Goal: Information Seeking & Learning: Find specific page/section

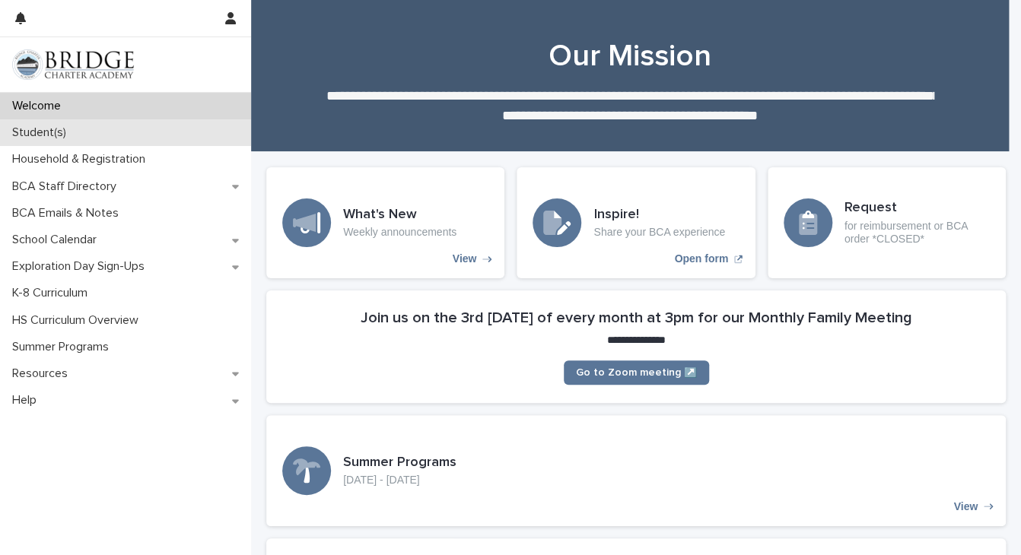
click at [42, 123] on div "Student(s)" at bounding box center [125, 132] width 251 height 27
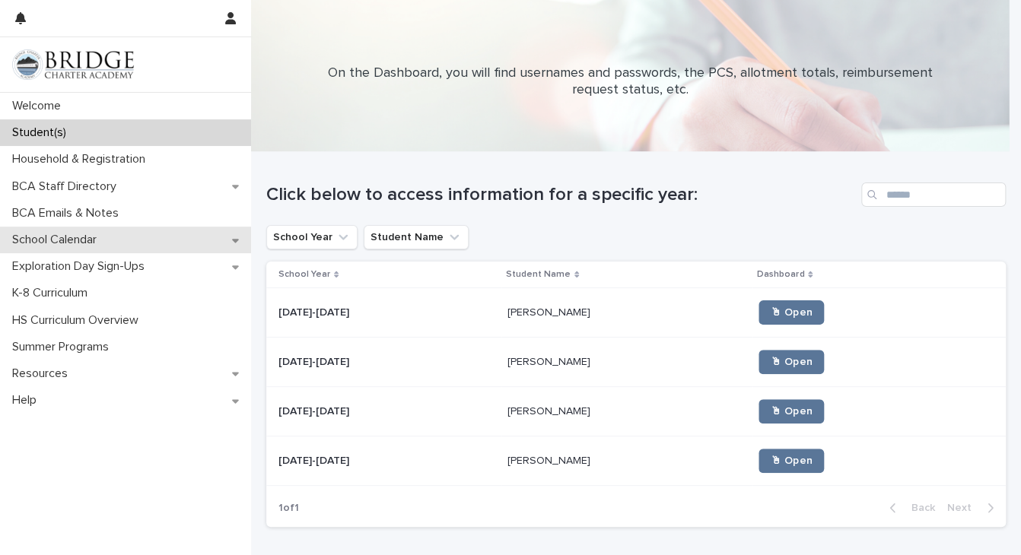
click at [55, 247] on div "School Calendar" at bounding box center [125, 240] width 251 height 27
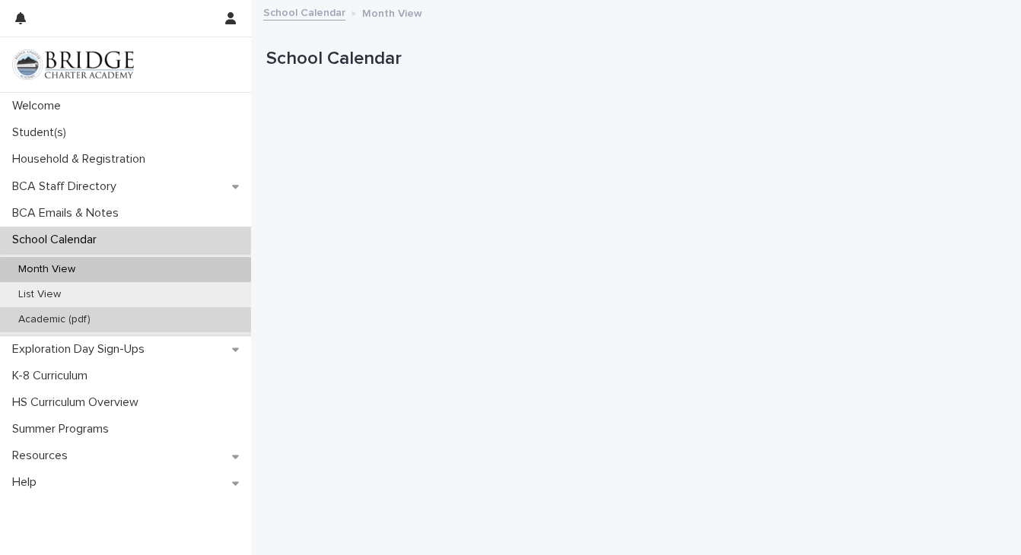
click at [65, 313] on p "Academic (pdf)" at bounding box center [54, 319] width 97 height 13
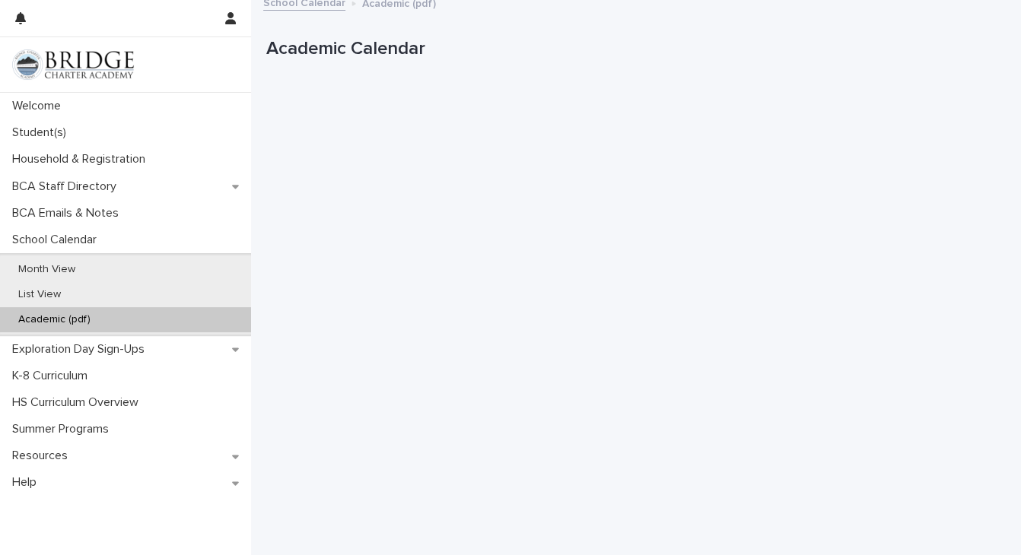
scroll to position [11, 0]
click at [648, 60] on div "Academic Calendar" at bounding box center [632, 51] width 733 height 28
click at [638, 11] on div "School Calendar Academic (pdf)" at bounding box center [636, 2] width 761 height 21
